Goal: Information Seeking & Learning: Learn about a topic

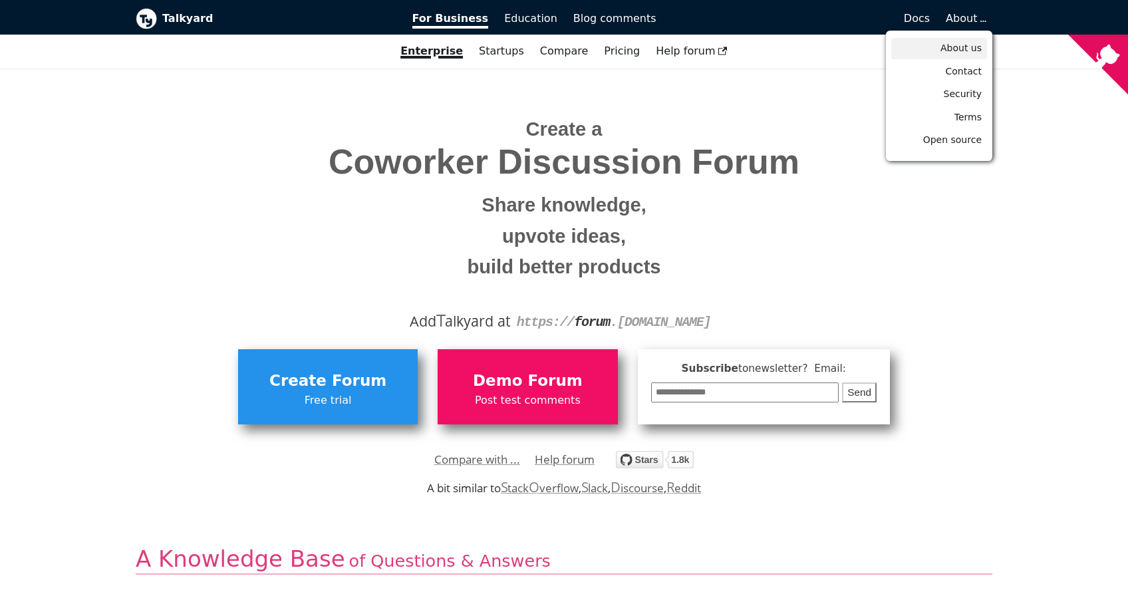
click at [967, 52] on span "About us" at bounding box center [960, 48] width 41 height 11
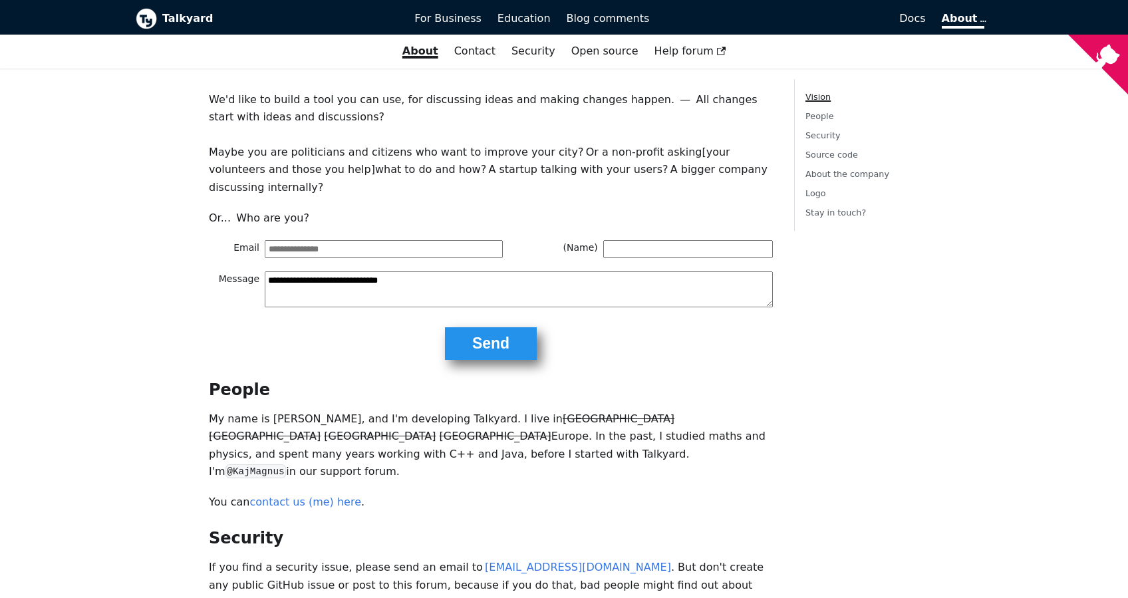
scroll to position [199, 0]
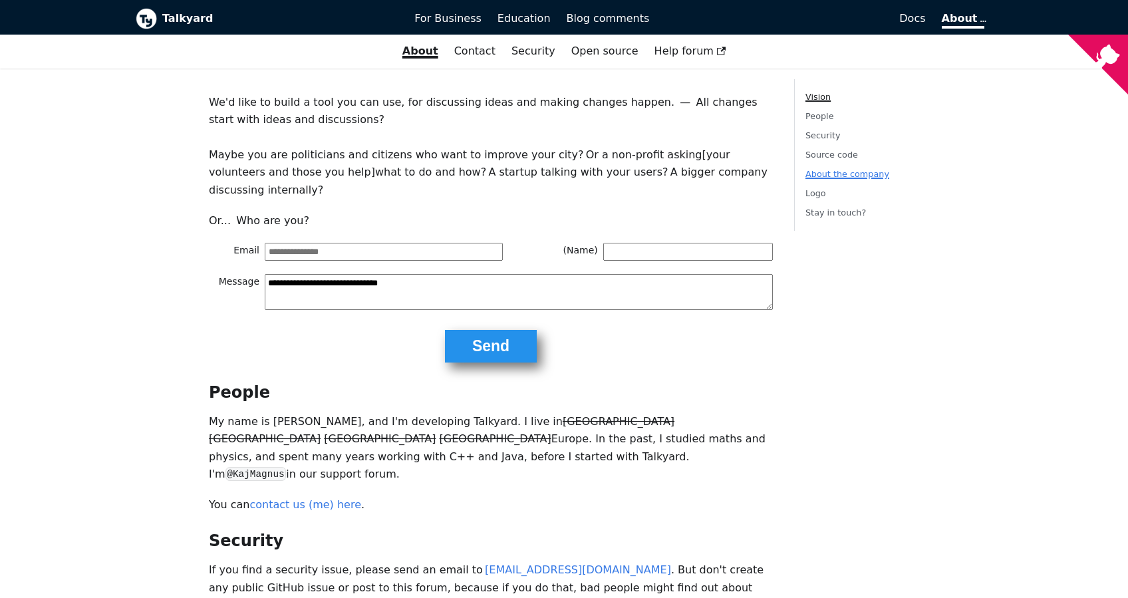
click at [866, 174] on link "About the company" at bounding box center [847, 174] width 84 height 10
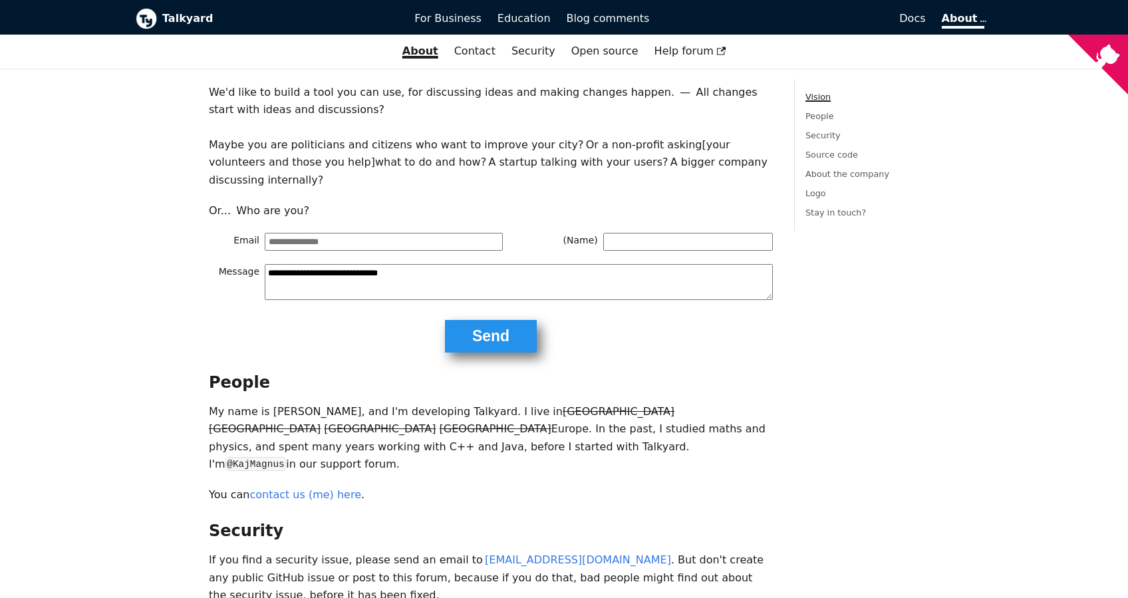
scroll to position [143, 0]
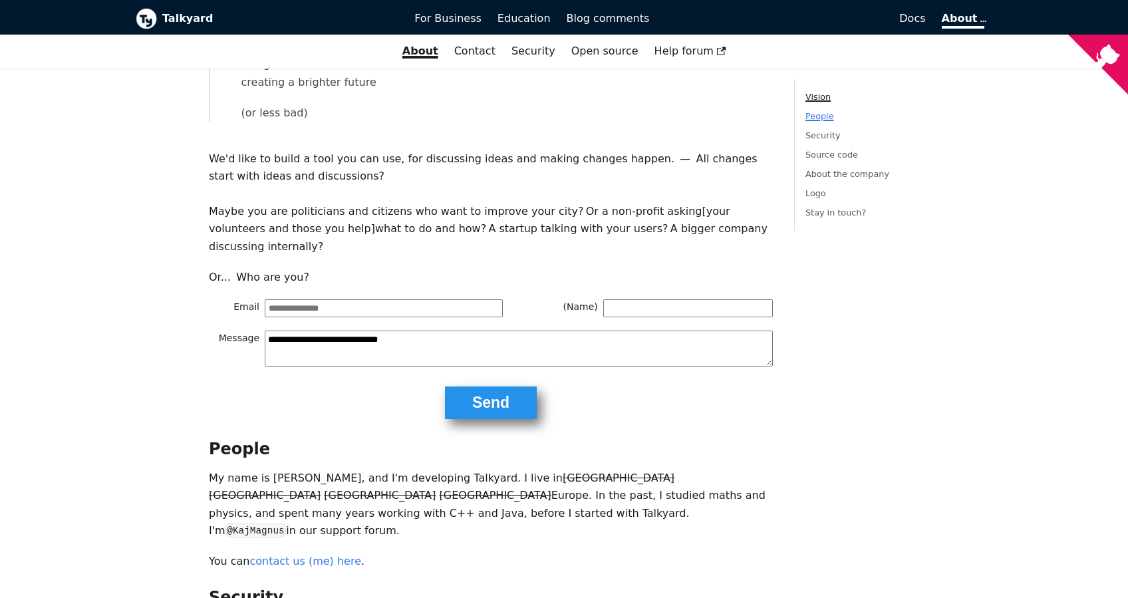
click at [817, 118] on link "People" at bounding box center [819, 116] width 29 height 10
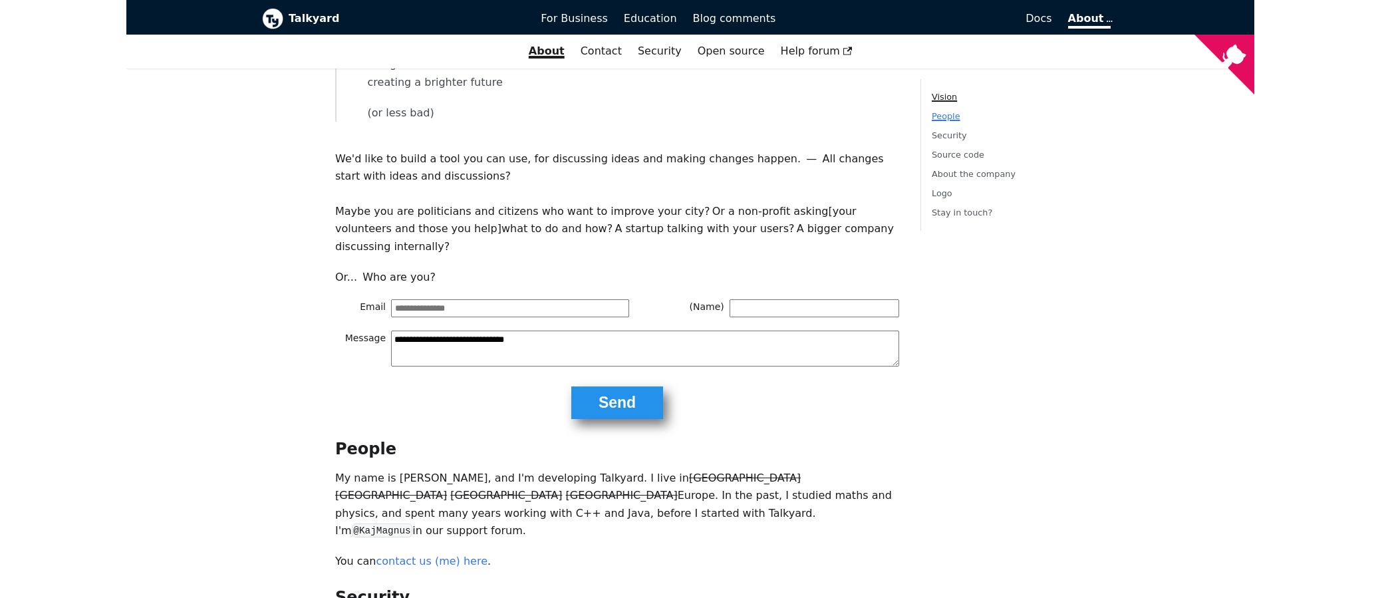
scroll to position [404, 0]
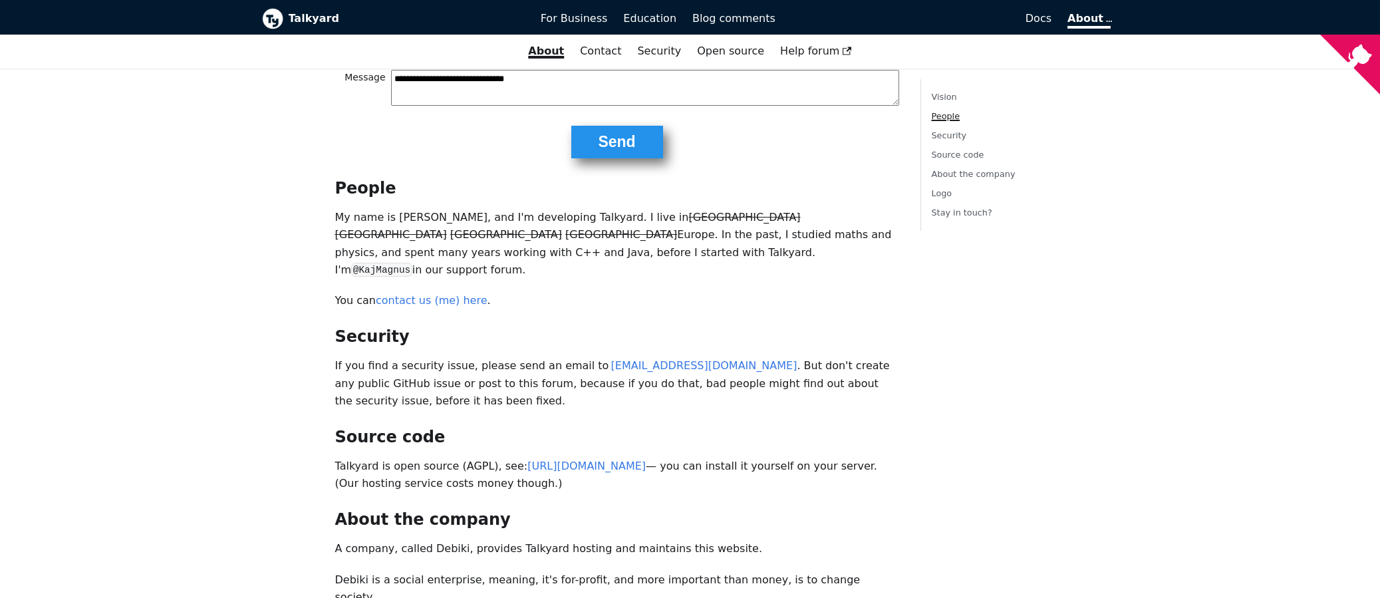
click at [299, 19] on b "Talkyard" at bounding box center [405, 18] width 233 height 17
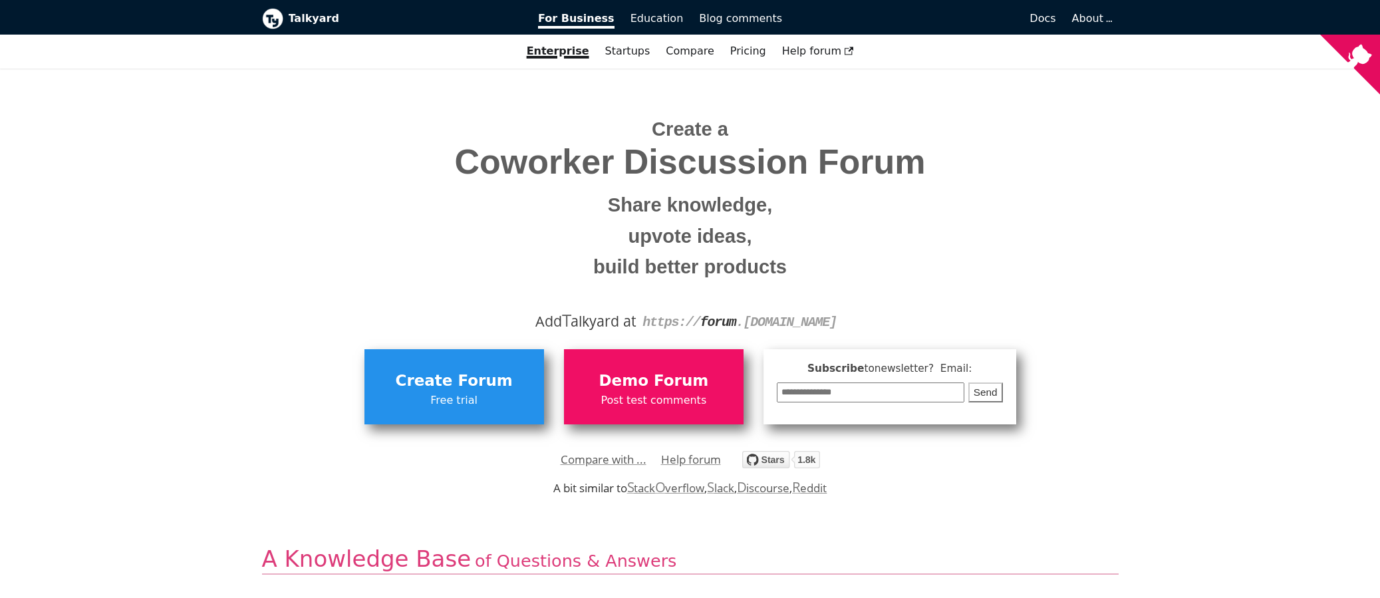
drag, startPoint x: 88, startPoint y: 164, endPoint x: 336, endPoint y: 140, distance: 249.2
